Goal: Check status: Check status

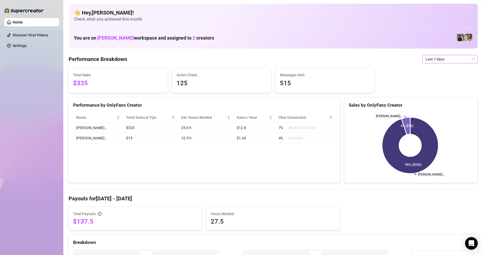
click at [467, 59] on span "Last 7 days" at bounding box center [449, 59] width 49 height 8
click at [451, 104] on div "Custom date" at bounding box center [445, 103] width 47 height 6
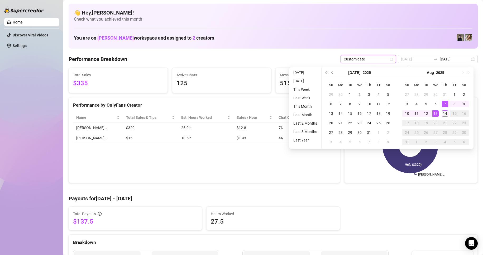
type input "[DATE]"
click at [443, 113] on div "14" at bounding box center [445, 113] width 6 height 6
type input "[DATE]"
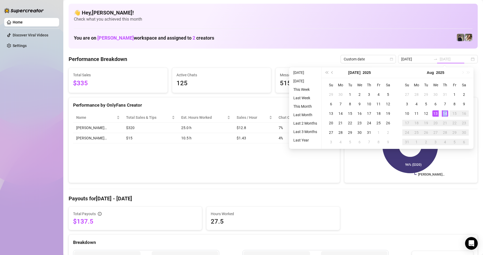
type input "[DATE]"
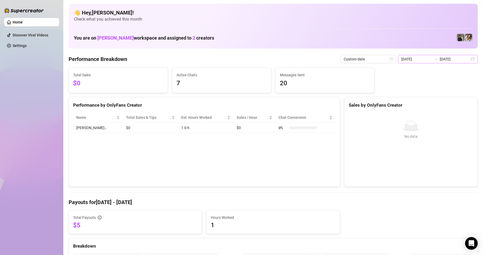
click at [466, 57] on div "[DATE] [DATE]" at bounding box center [438, 59] width 80 height 8
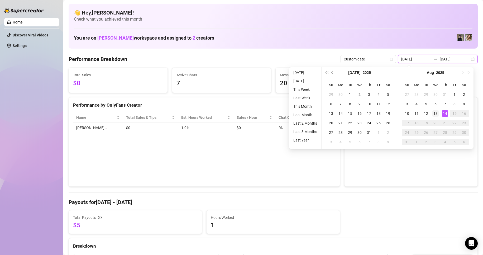
type input "[DATE]"
click at [437, 114] on div "13" at bounding box center [435, 113] width 6 height 6
type input "[DATE]"
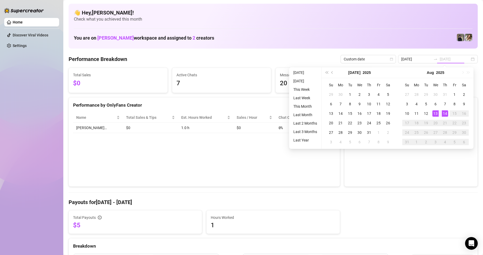
type input "[DATE]"
